Goal: Find specific page/section: Find specific page/section

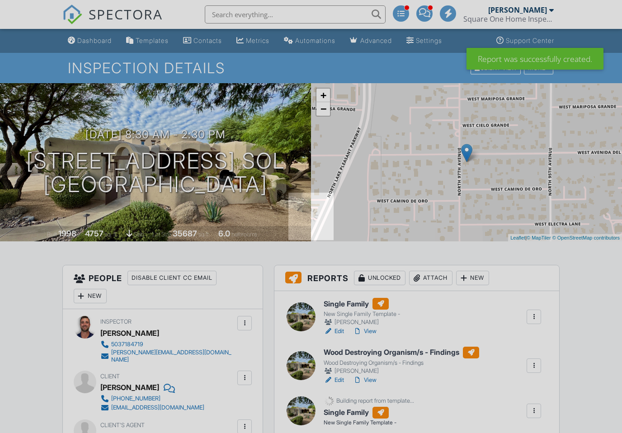
scroll to position [57, 0]
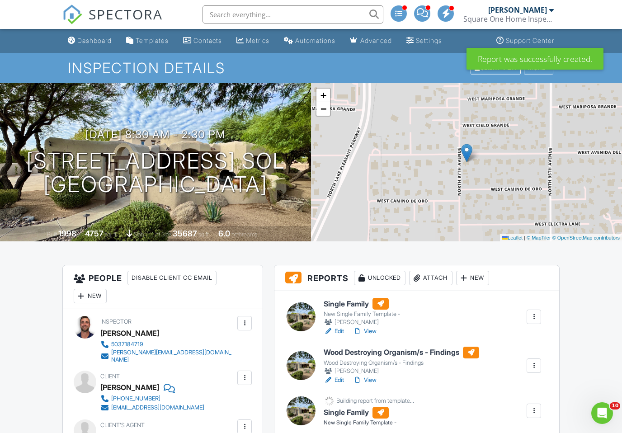
click at [371, 334] on link "View" at bounding box center [365, 331] width 24 height 9
click at [287, 14] on input "text" at bounding box center [293, 14] width 181 height 18
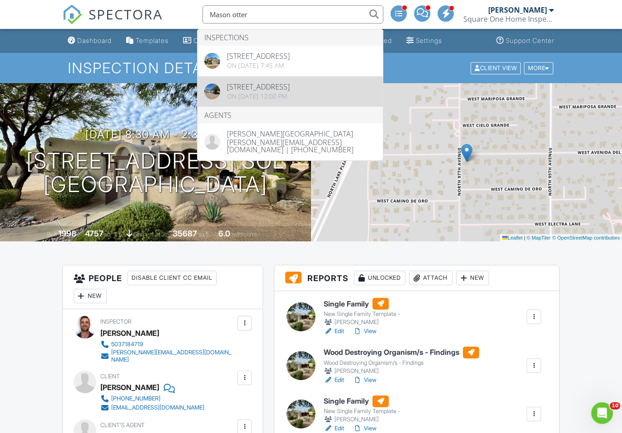
type input "Mason otter"
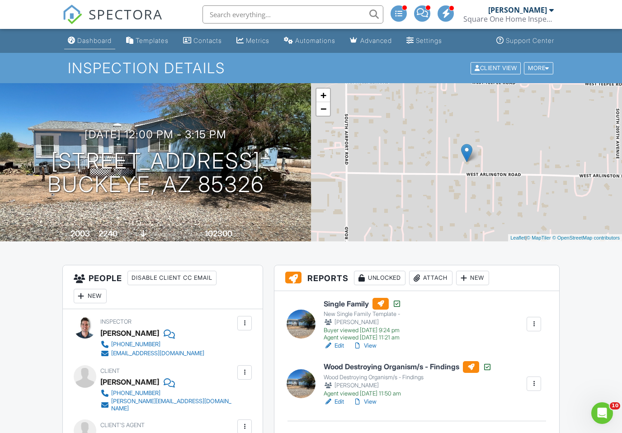
click at [107, 36] on link "Dashboard" at bounding box center [89, 41] width 51 height 17
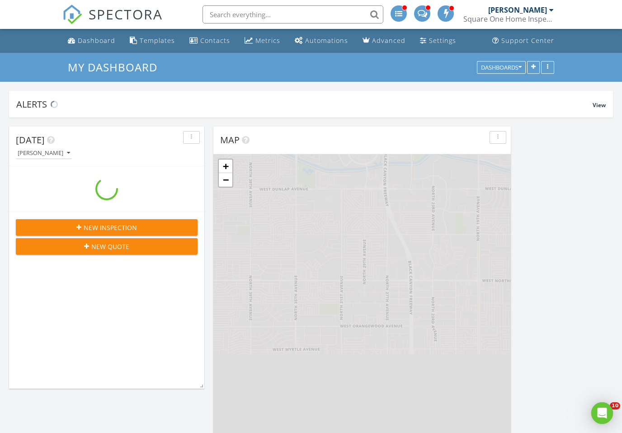
scroll to position [1321, 623]
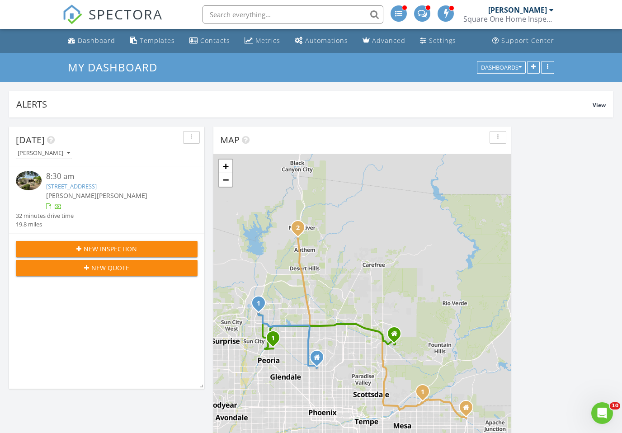
click at [97, 186] on link "[STREET_ADDRESS]" at bounding box center [71, 186] width 51 height 8
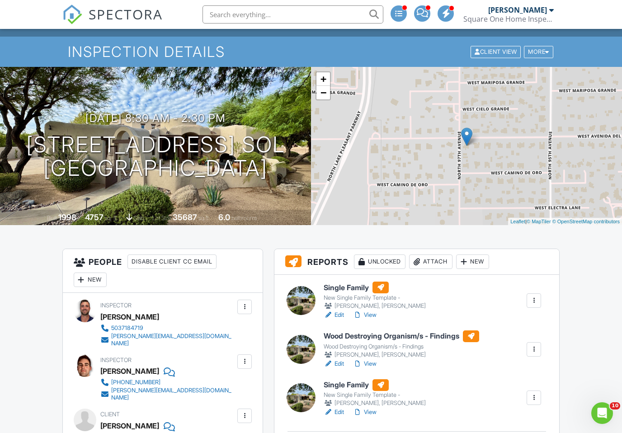
scroll to position [33, 0]
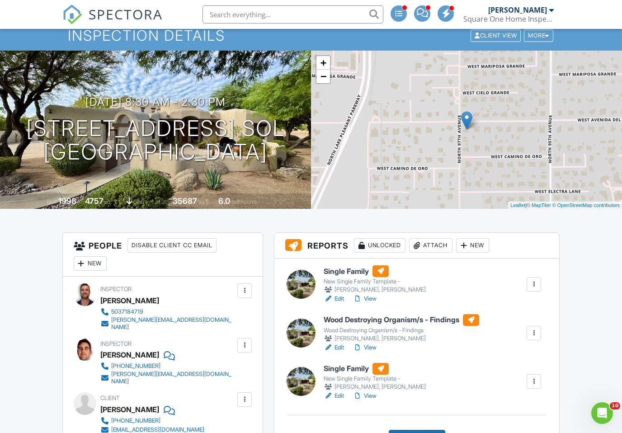
click at [370, 297] on link "View" at bounding box center [365, 298] width 24 height 9
